Goal: Check status: Check status

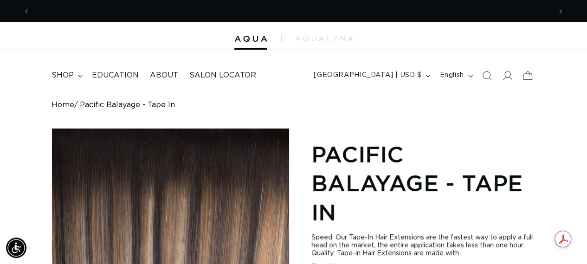
scroll to position [0, 521]
click at [505, 75] on icon at bounding box center [507, 76] width 10 height 10
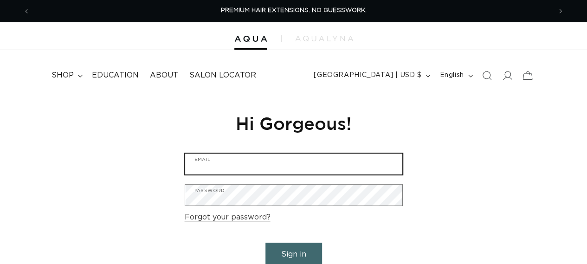
type input "slombardisl@earthlink.net"
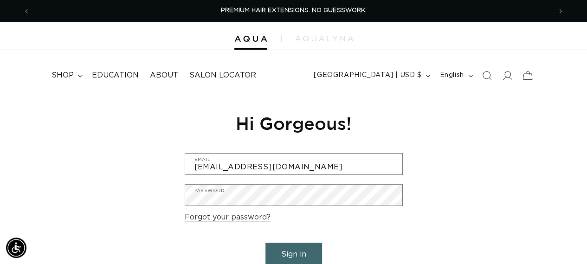
click at [306, 253] on button "Sign in" at bounding box center [294, 255] width 57 height 24
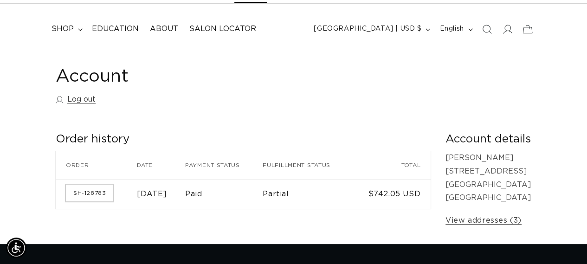
scroll to position [0, 521]
click at [84, 196] on link "SH-128783" at bounding box center [89, 193] width 47 height 17
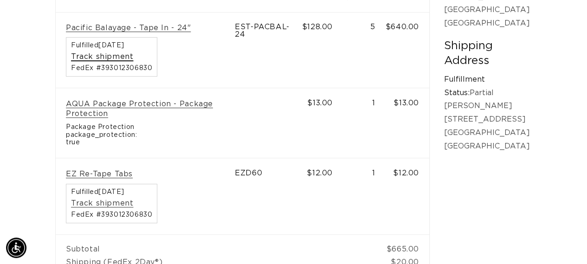
scroll to position [0, 1043]
click at [102, 57] on link "Track shipment" at bounding box center [102, 57] width 62 height 10
